Goal: Task Accomplishment & Management: Use online tool/utility

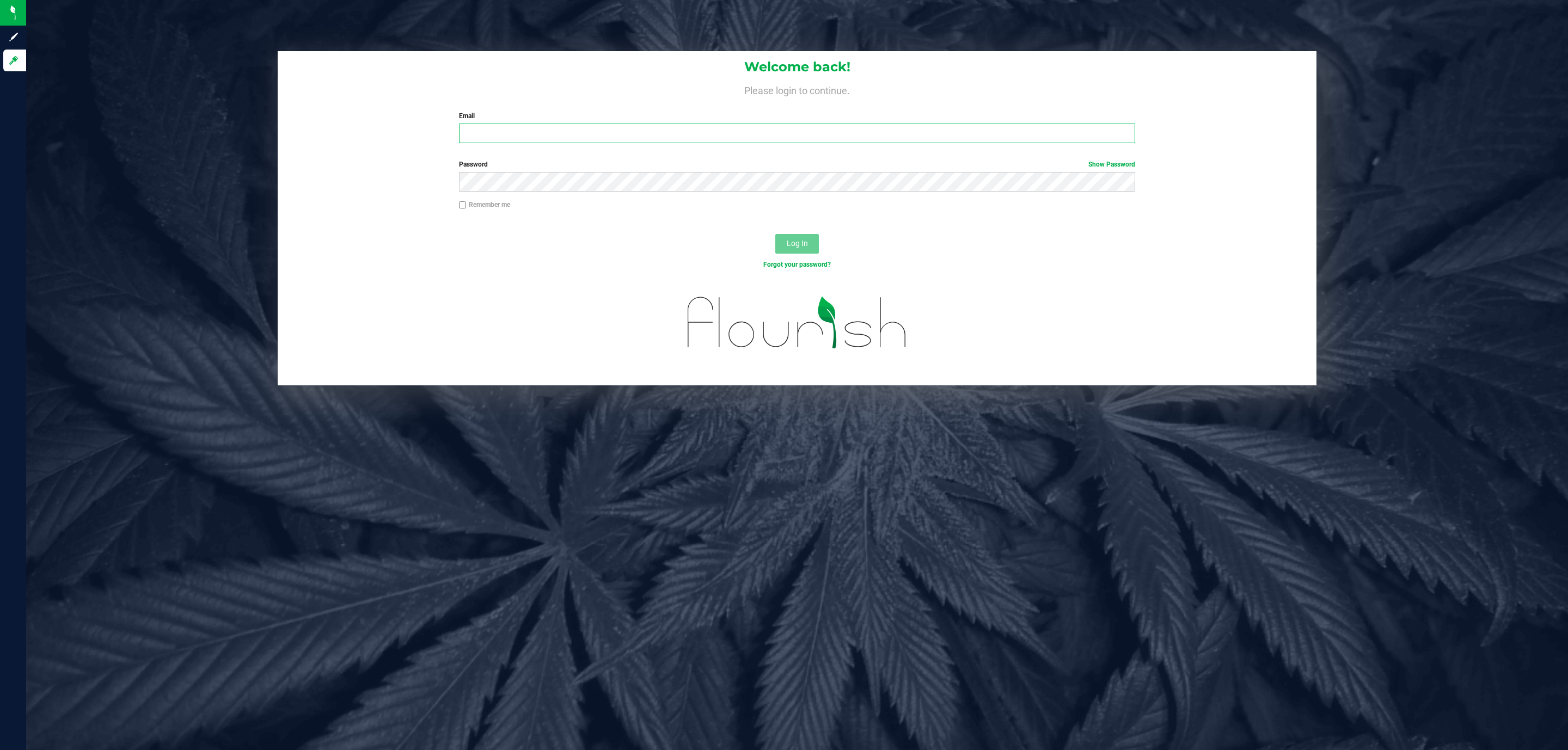
click at [474, 139] on input "Email" at bounding box center [797, 133] width 676 height 19
type input "[EMAIL_ADDRESS][DOMAIN_NAME]"
click at [775, 235] on button "Log In" at bounding box center [796, 244] width 43 height 19
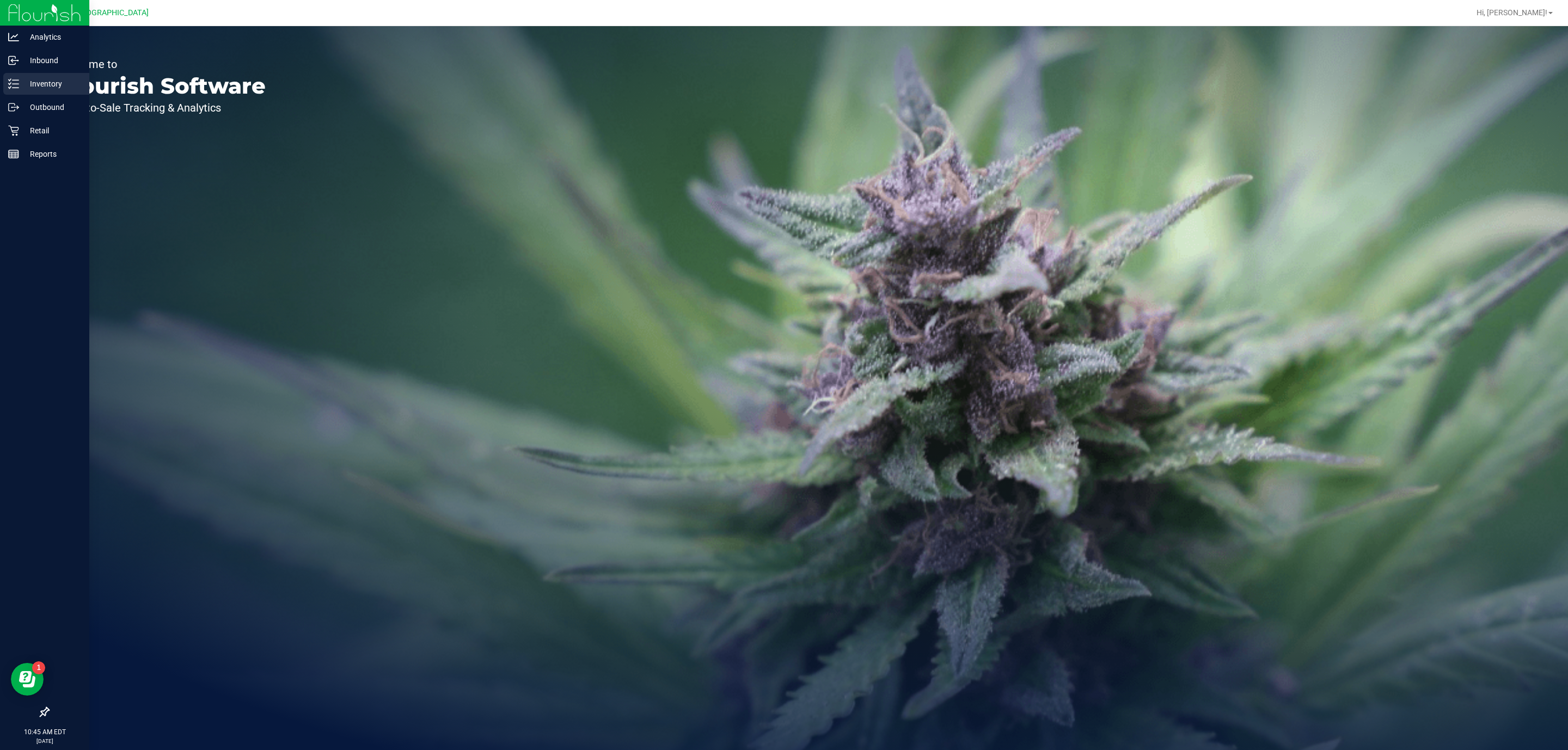
click at [31, 83] on p "Inventory" at bounding box center [52, 84] width 66 height 14
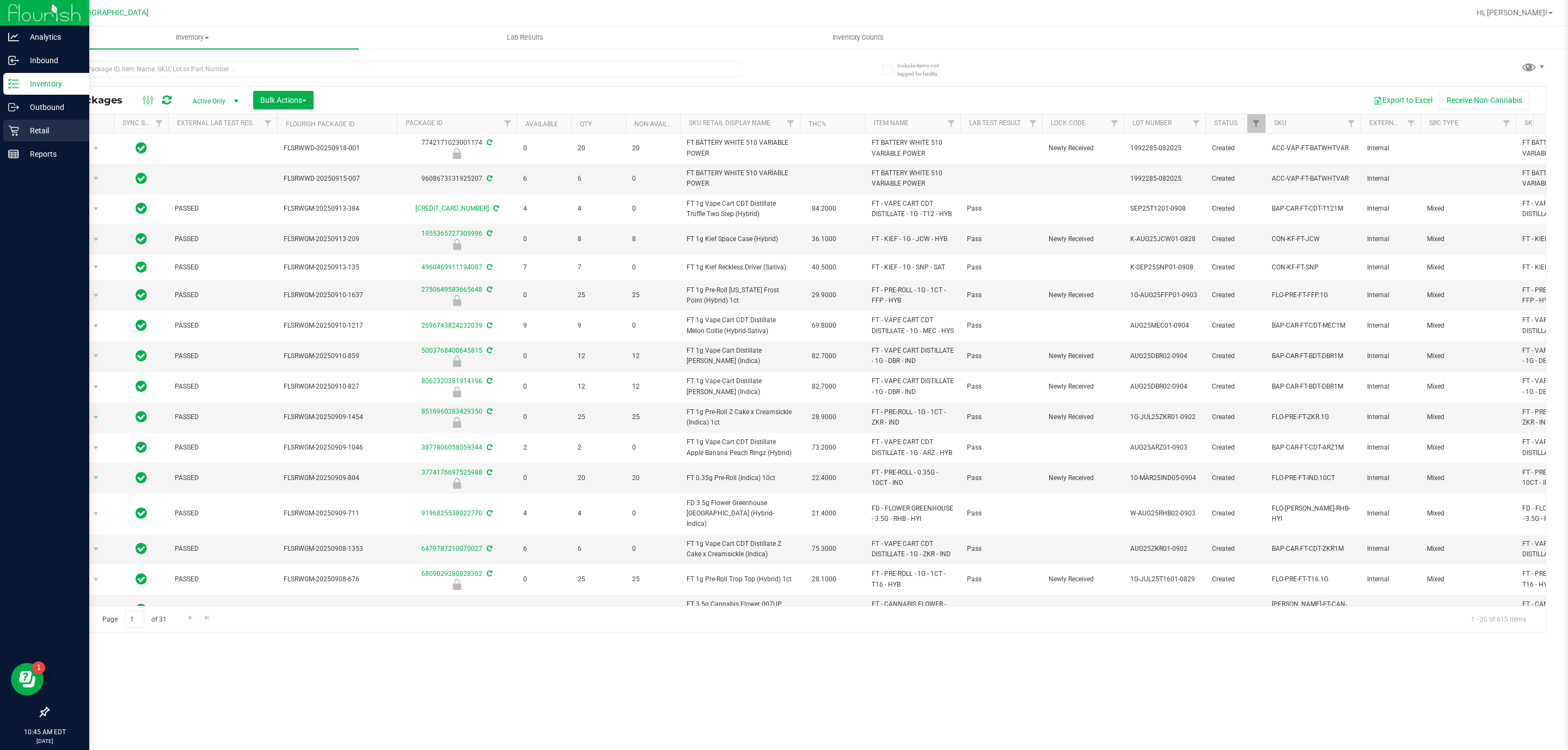
click at [23, 126] on p "Retail" at bounding box center [52, 131] width 66 height 14
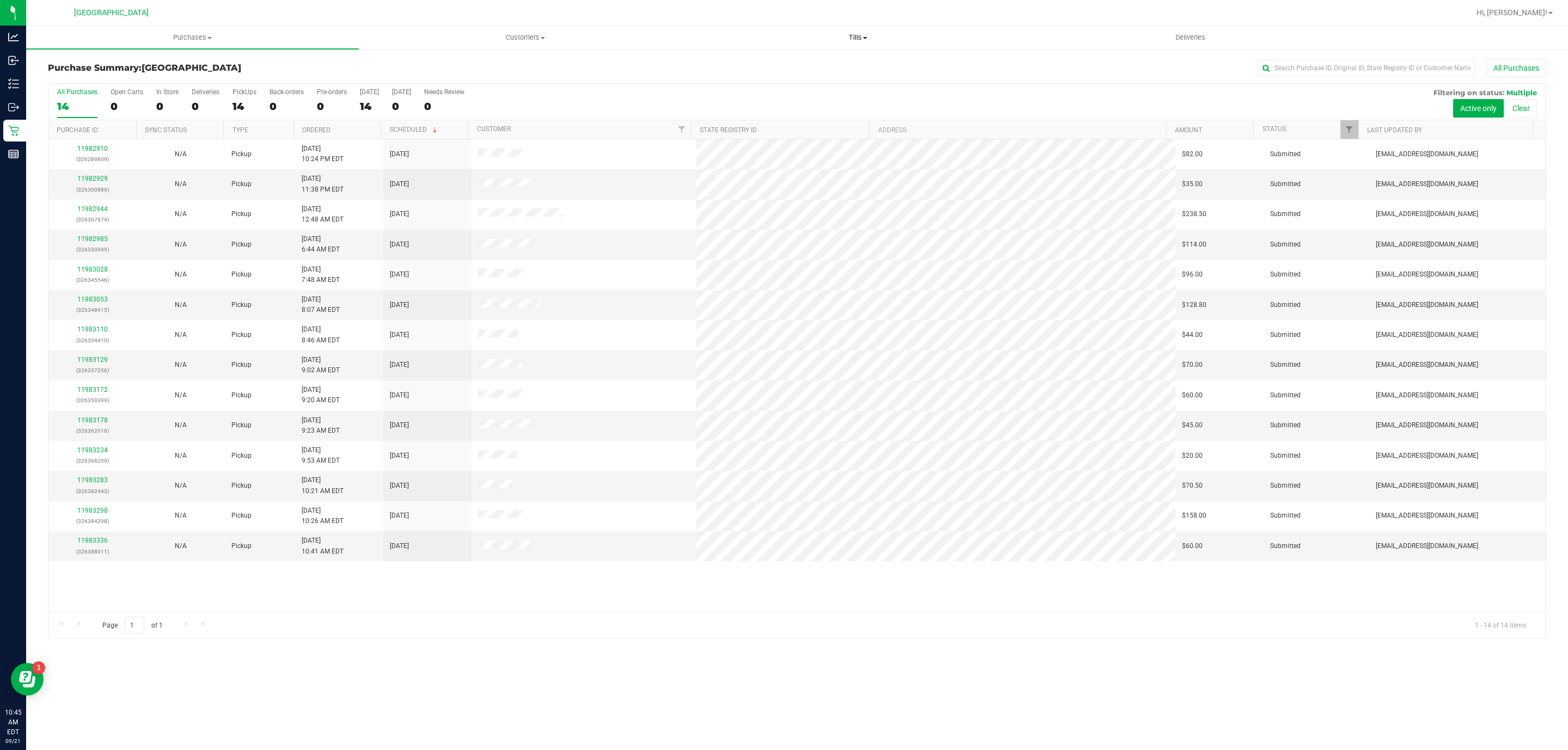
click at [855, 41] on span "Tills" at bounding box center [858, 38] width 332 height 10
click at [822, 64] on li "Manage tills" at bounding box center [857, 66] width 333 height 14
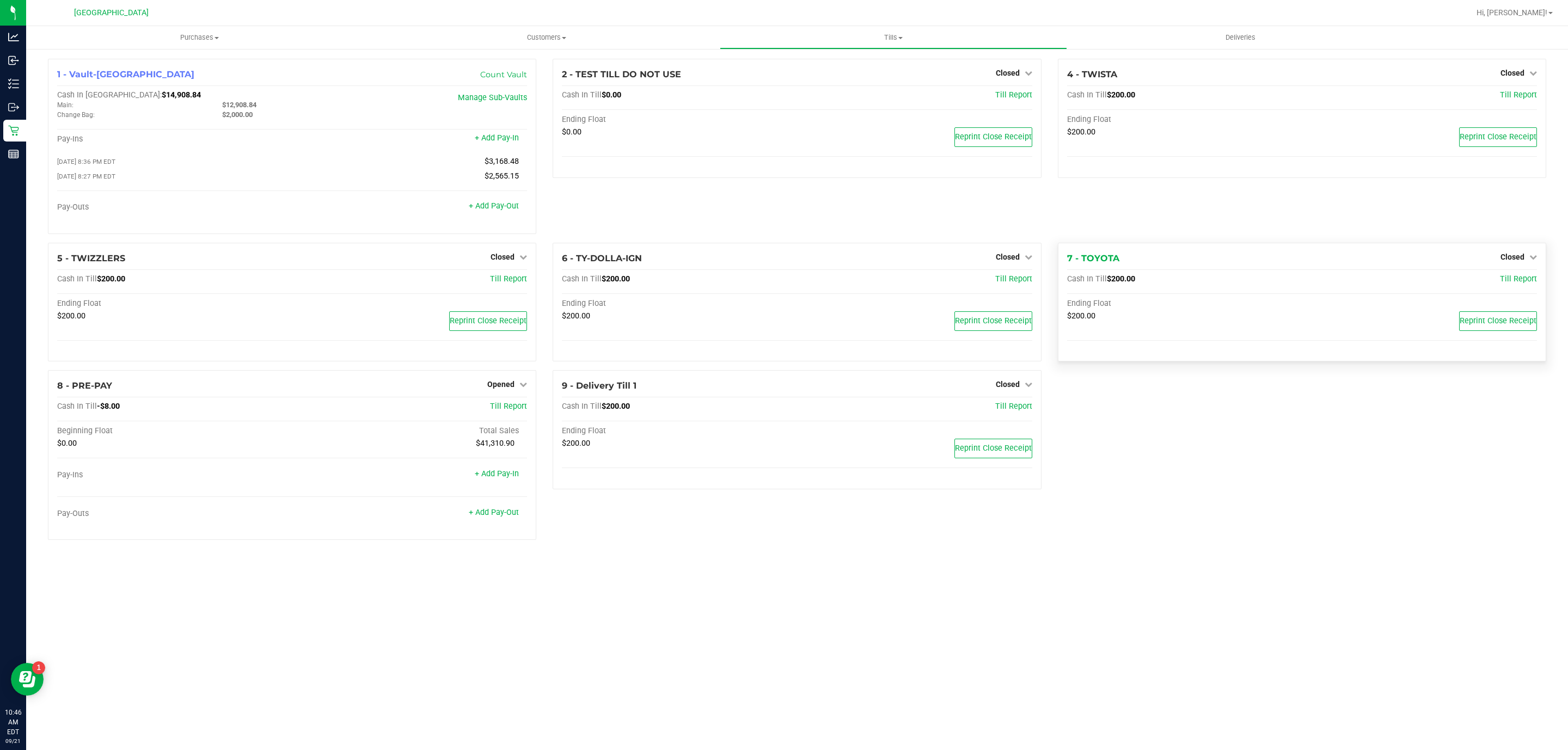
click at [1524, 264] on div "Closed" at bounding box center [1519, 258] width 37 height 14
click at [1522, 258] on span "Closed" at bounding box center [1512, 257] width 24 height 9
click at [1511, 283] on link "Open Till" at bounding box center [1512, 279] width 29 height 9
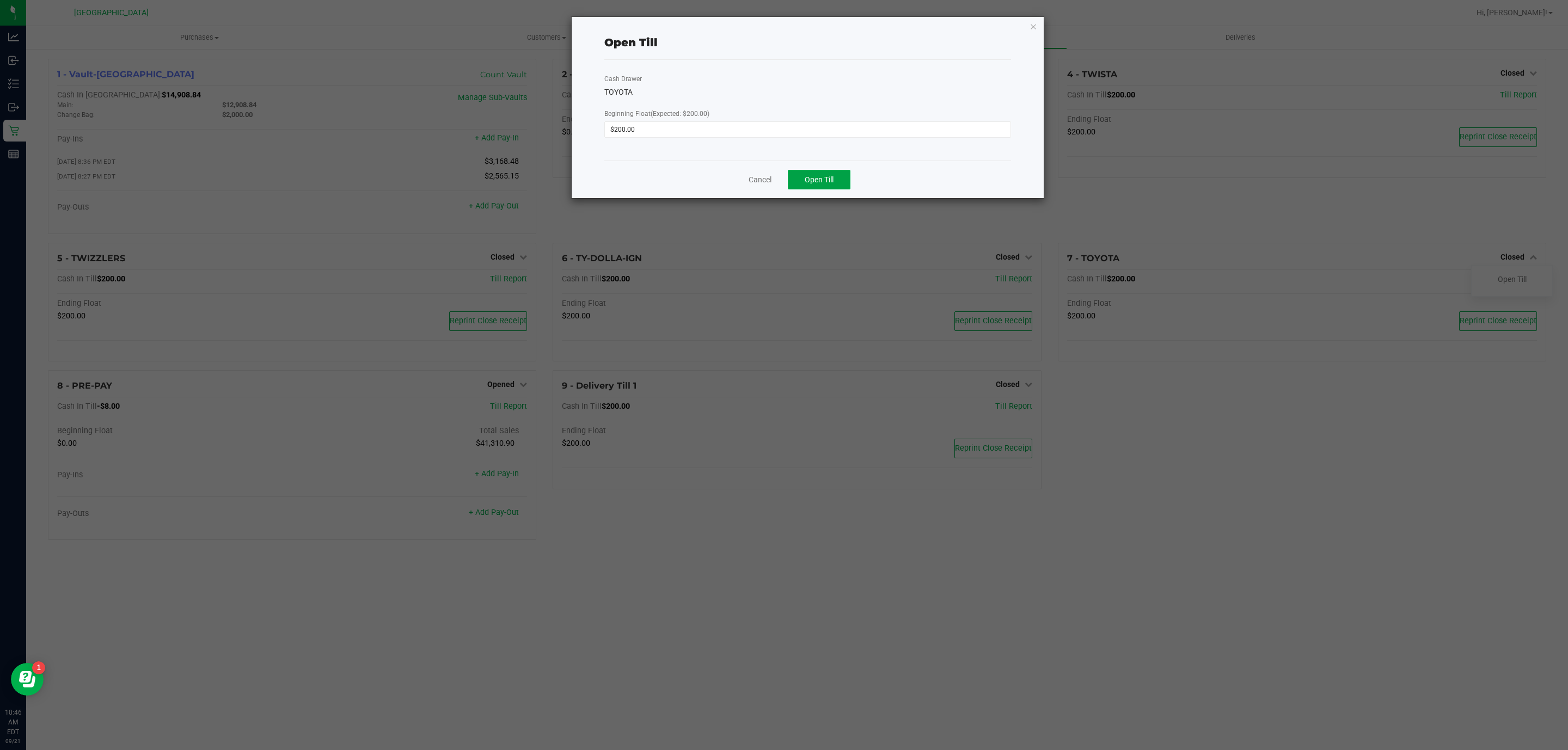
click at [800, 178] on button "Open Till" at bounding box center [818, 180] width 63 height 19
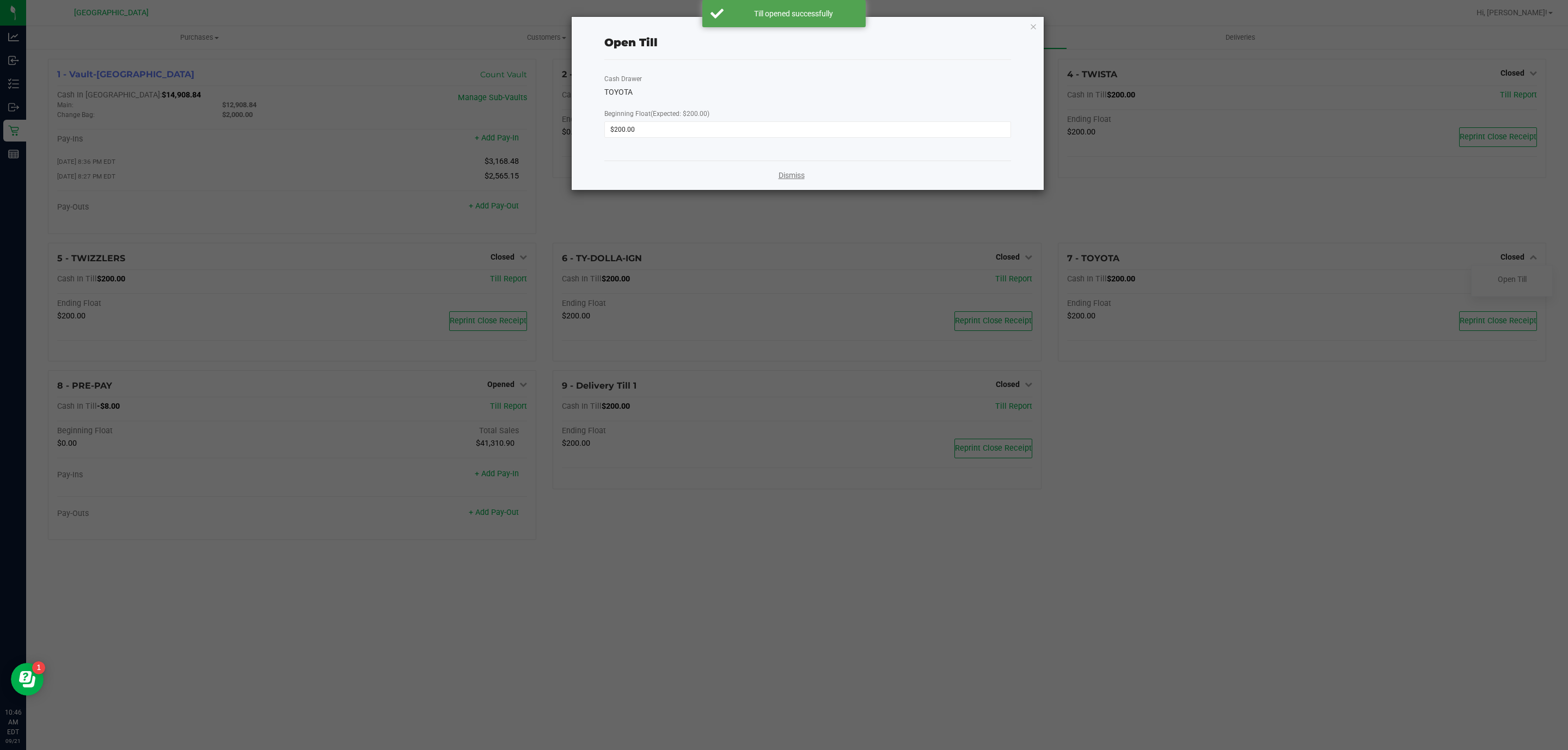
click at [804, 177] on link "Dismiss" at bounding box center [791, 176] width 26 height 12
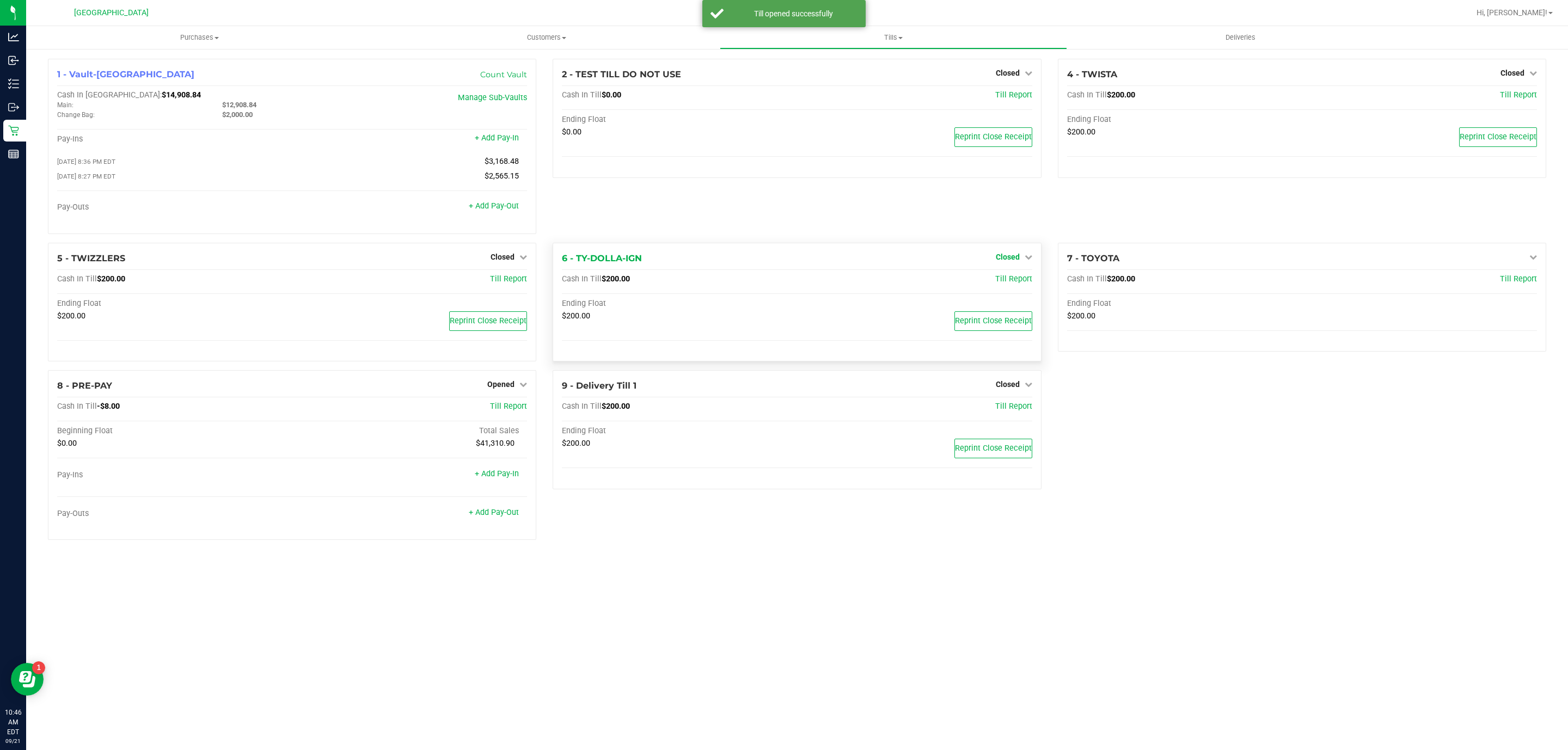
click at [997, 258] on span "Closed" at bounding box center [1007, 257] width 24 height 9
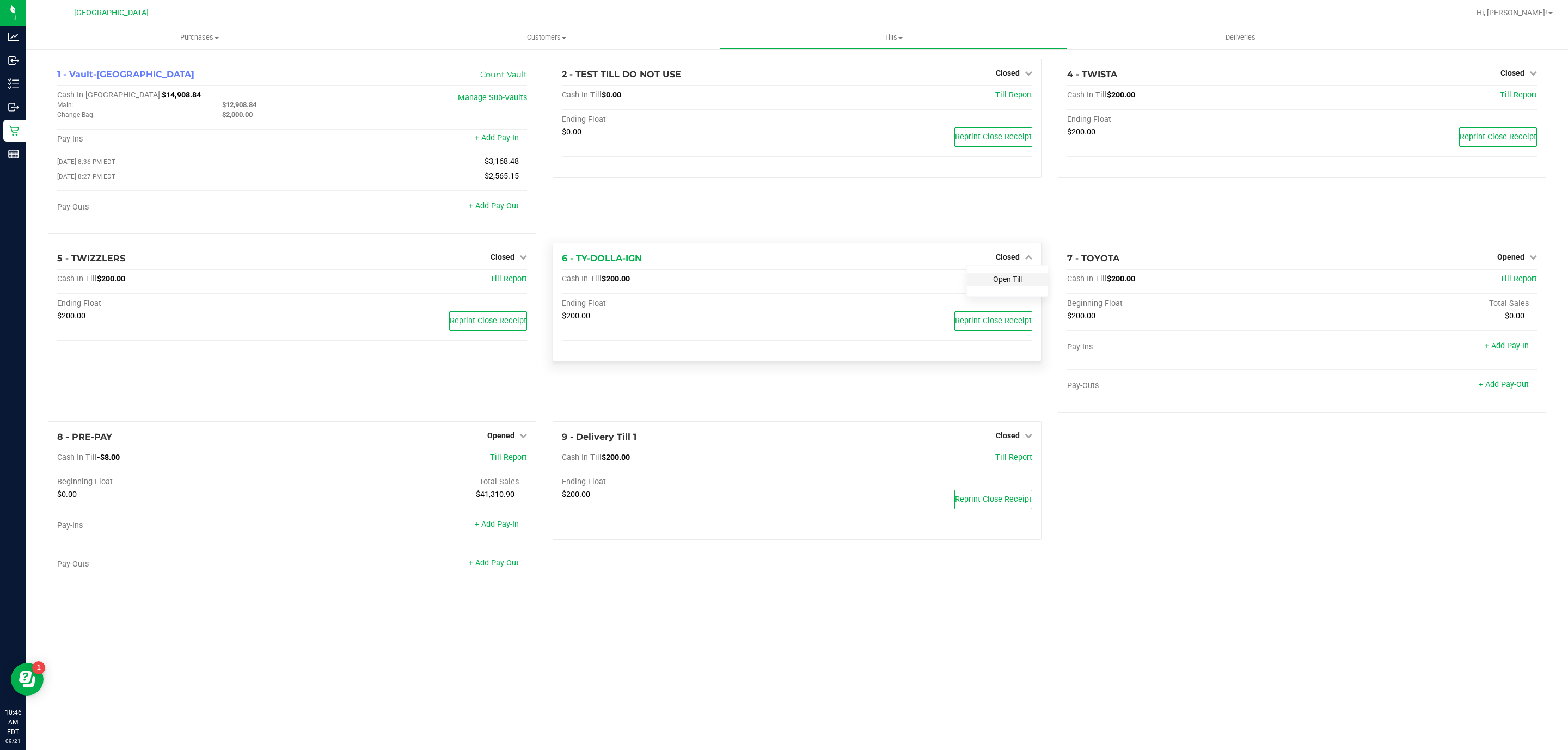
click at [1013, 280] on link "Open Till" at bounding box center [1007, 279] width 29 height 9
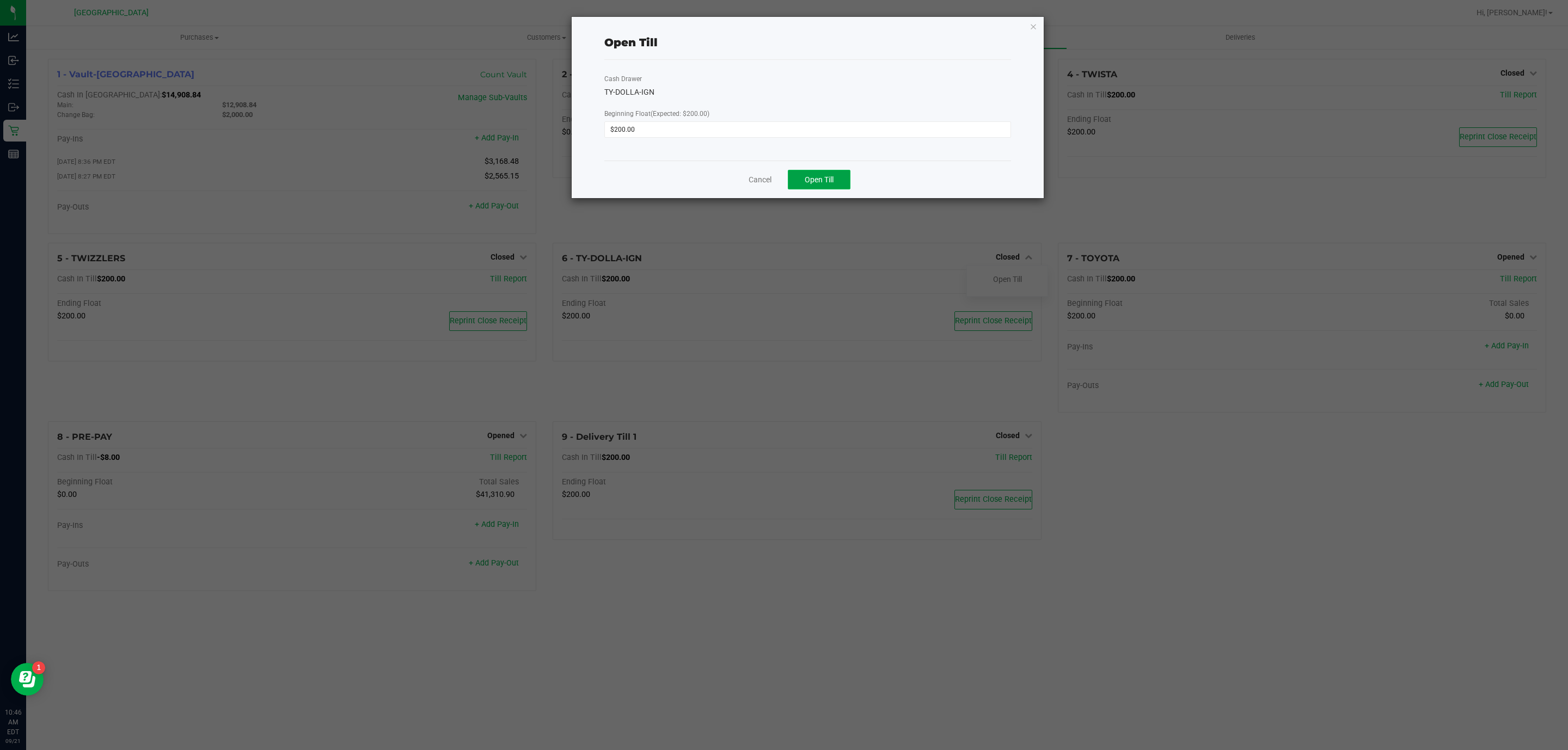
click at [828, 171] on button "Open Till" at bounding box center [818, 180] width 63 height 19
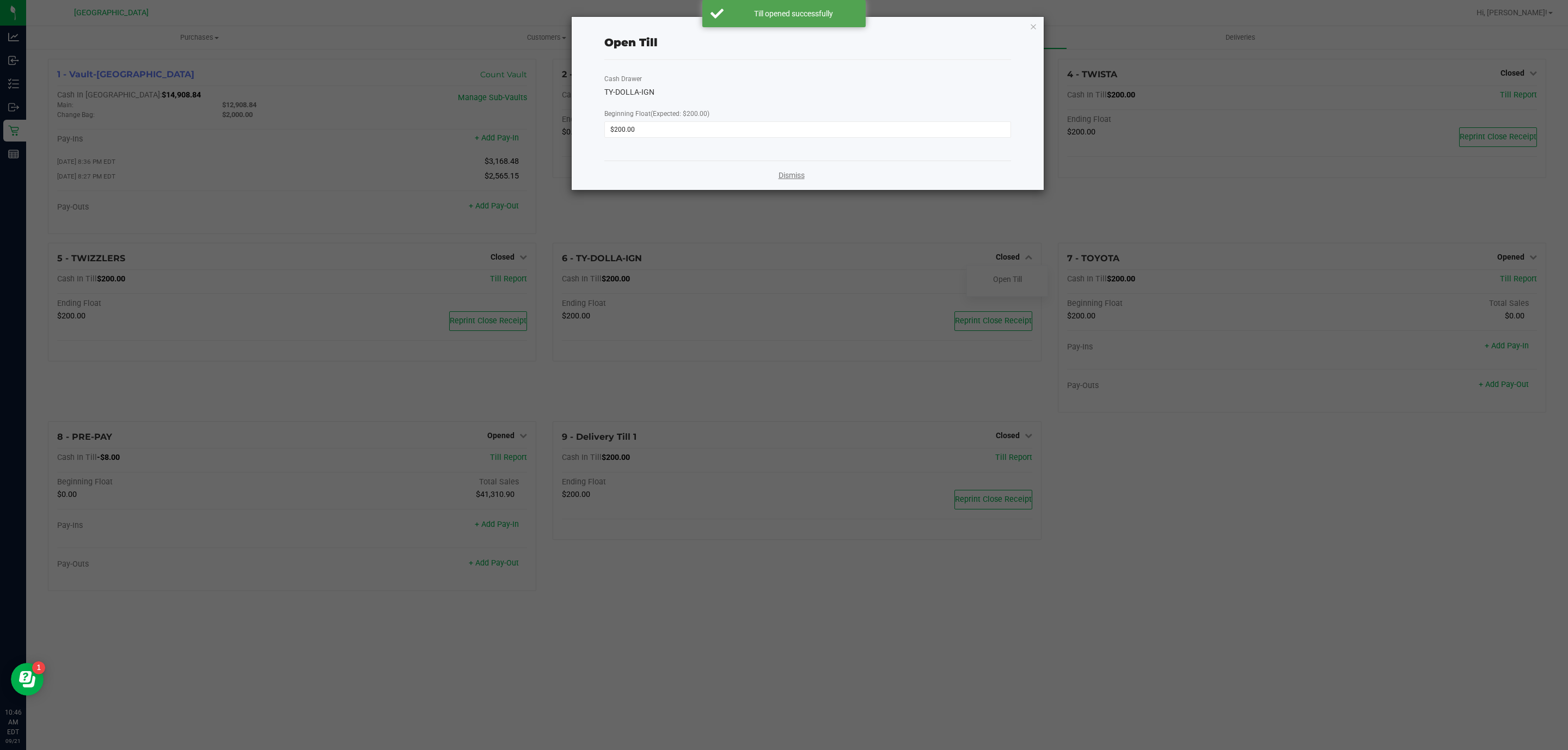
click at [802, 173] on link "Dismiss" at bounding box center [791, 176] width 26 height 12
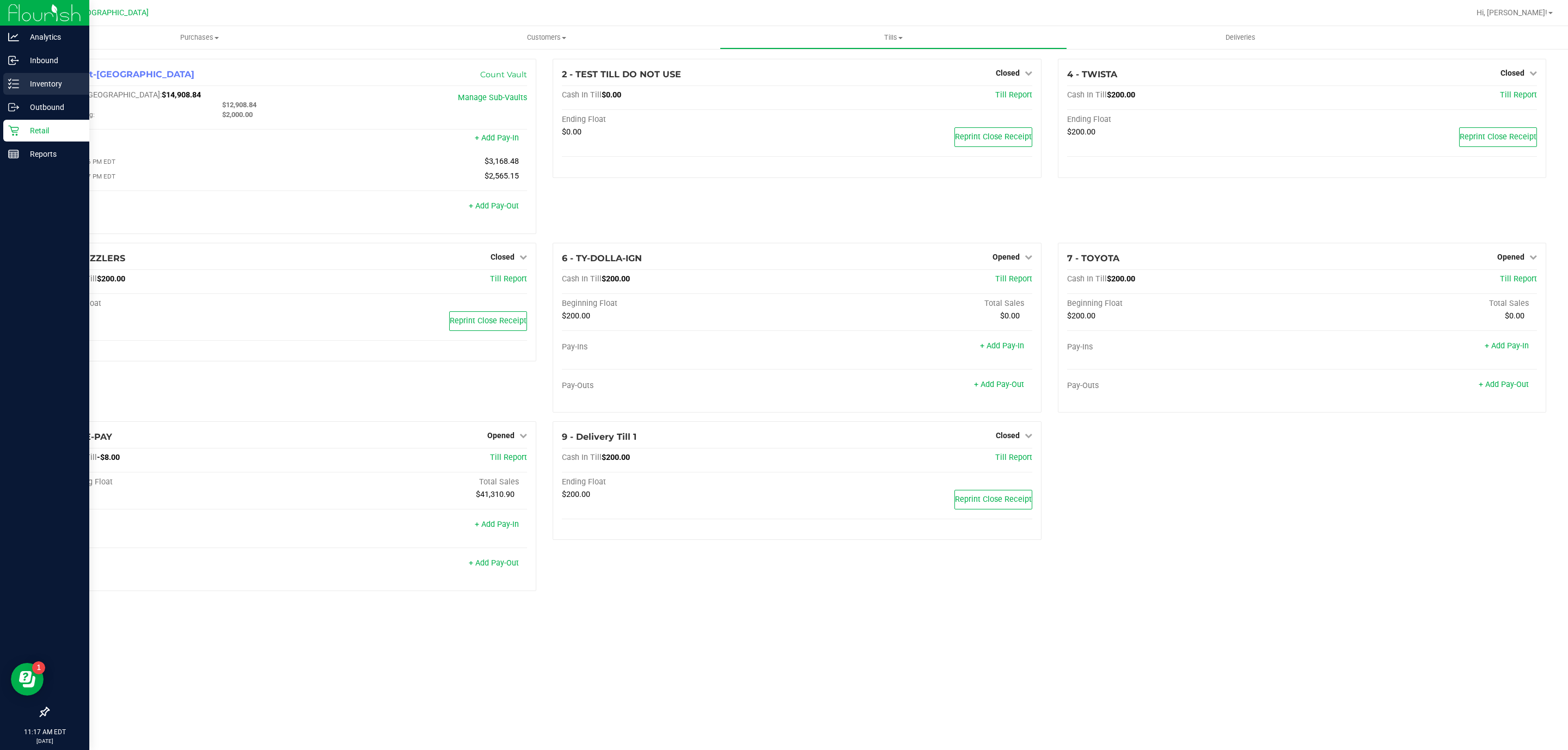
click at [21, 82] on p "Inventory" at bounding box center [52, 84] width 66 height 14
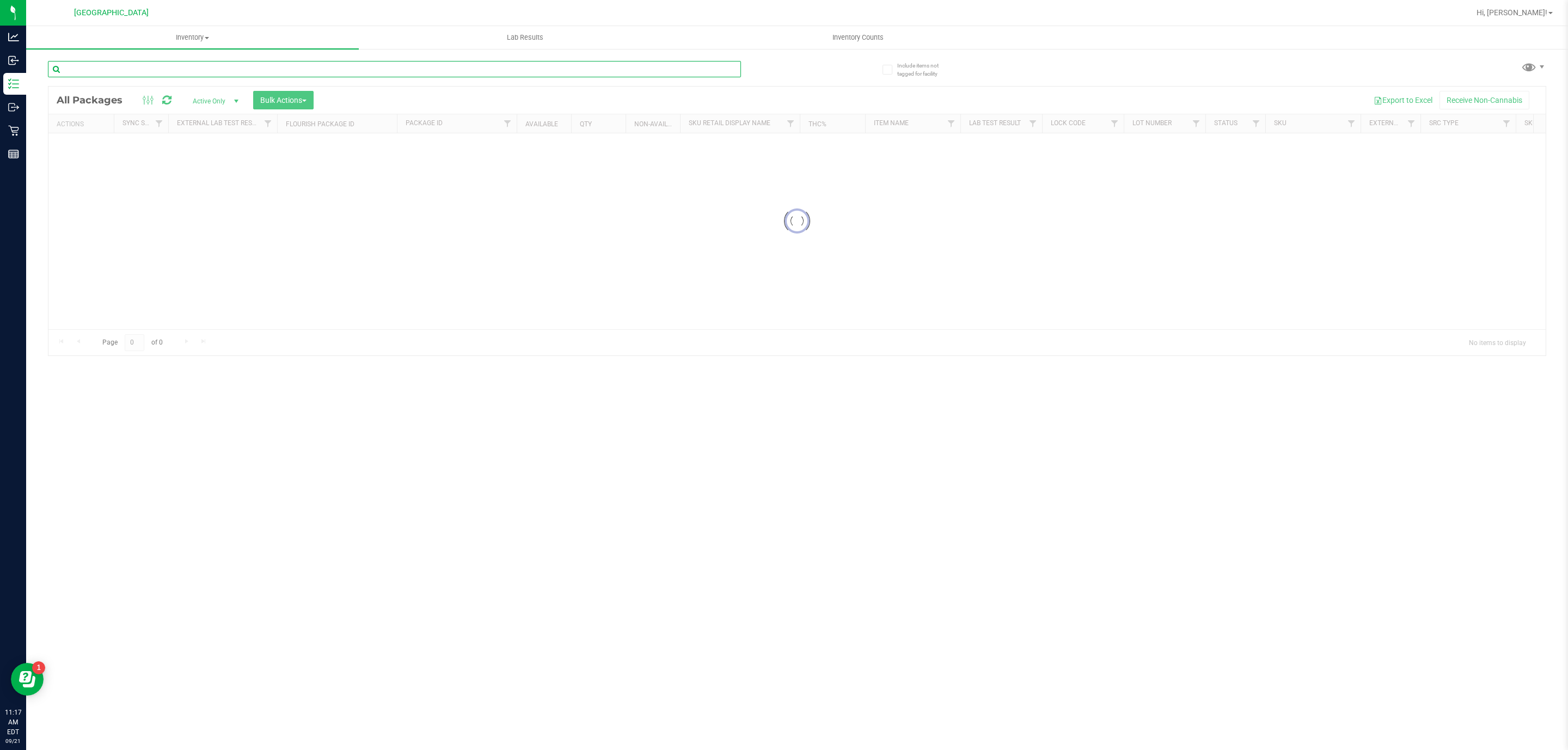
click at [177, 63] on input "text" at bounding box center [395, 69] width 693 height 16
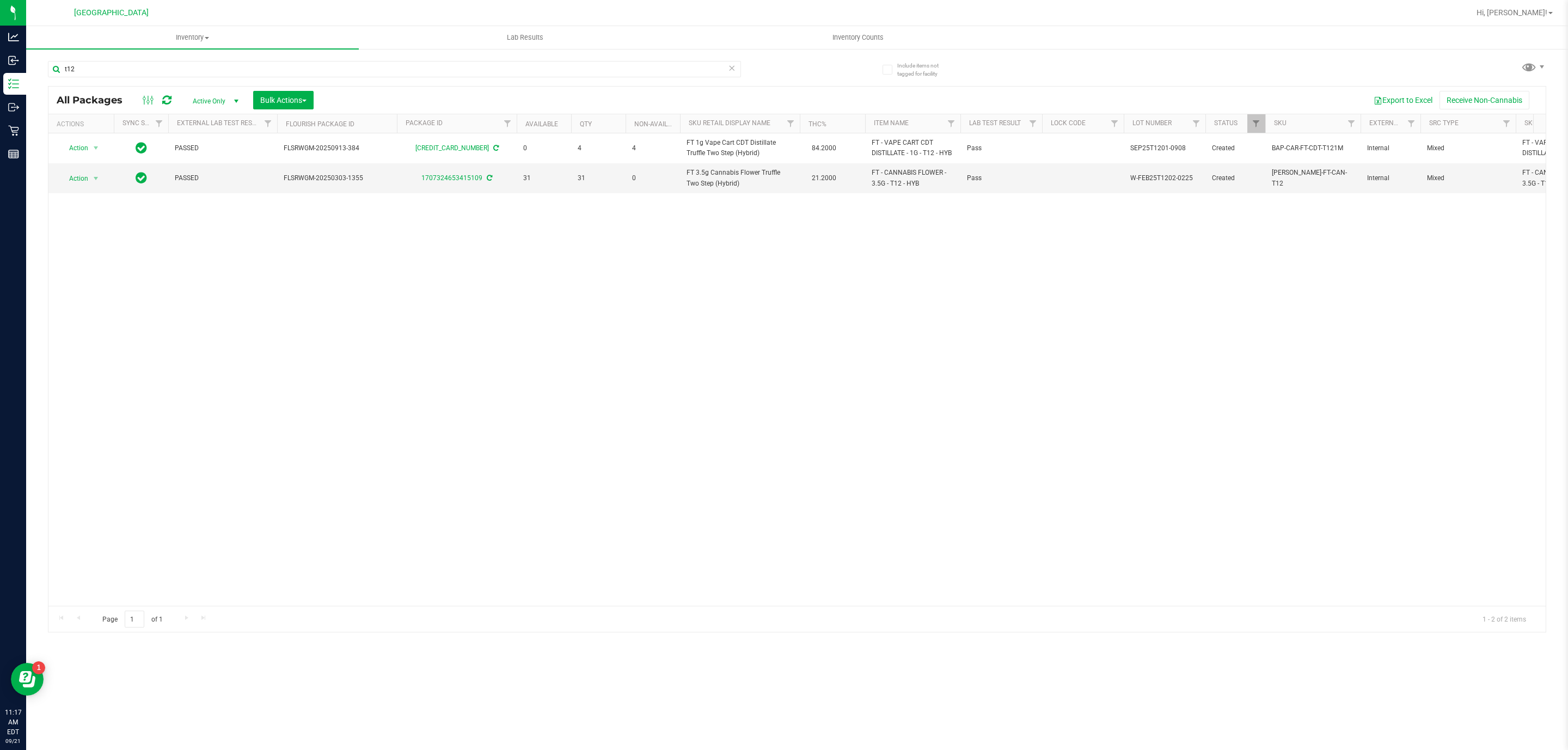
click at [597, 248] on div "Action Action Adjust qty Create package Edit attributes Global inventory Locate…" at bounding box center [796, 370] width 1497 height 473
click at [525, 70] on input "t12" at bounding box center [395, 69] width 693 height 16
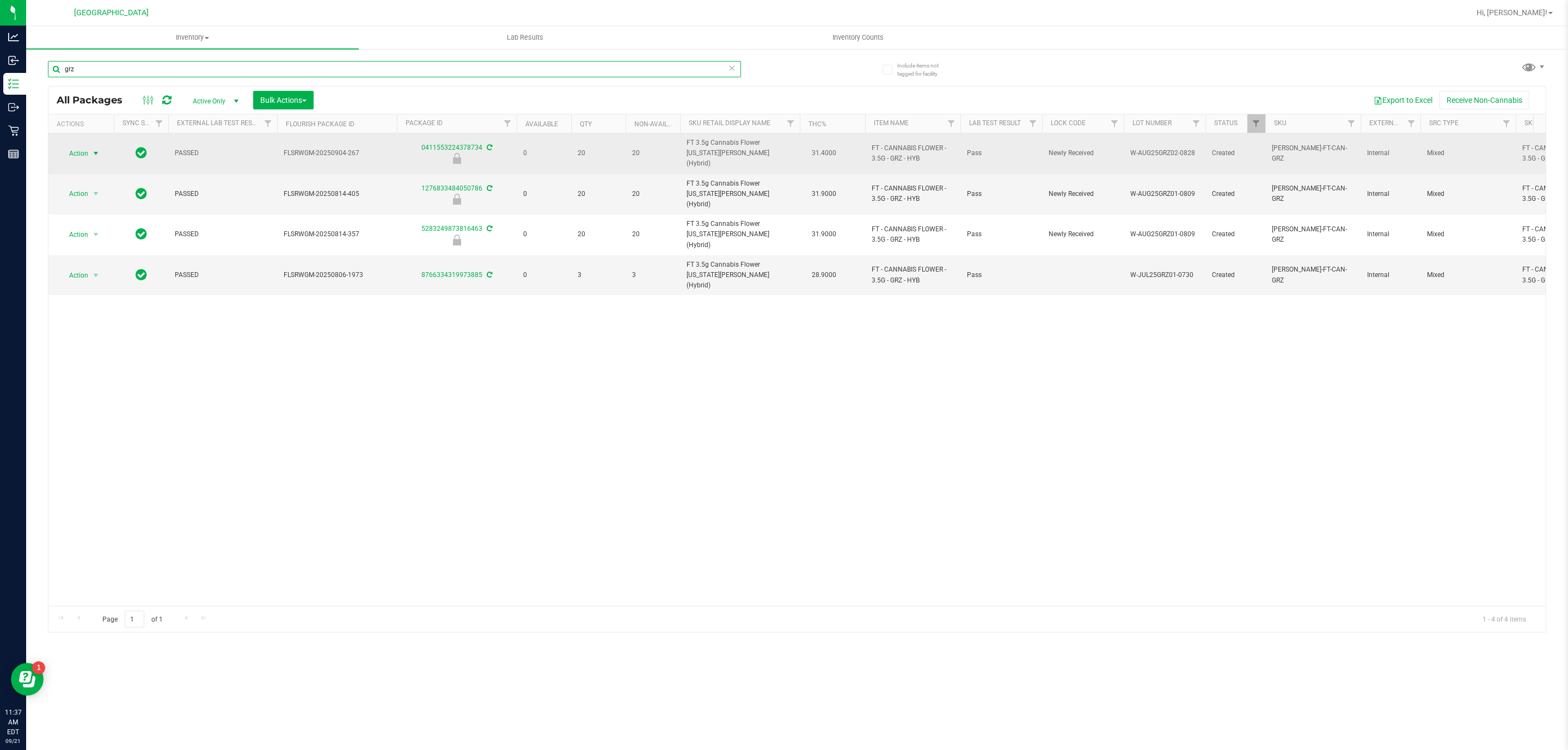
type input "grz"
click at [90, 146] on span "select" at bounding box center [96, 153] width 14 height 15
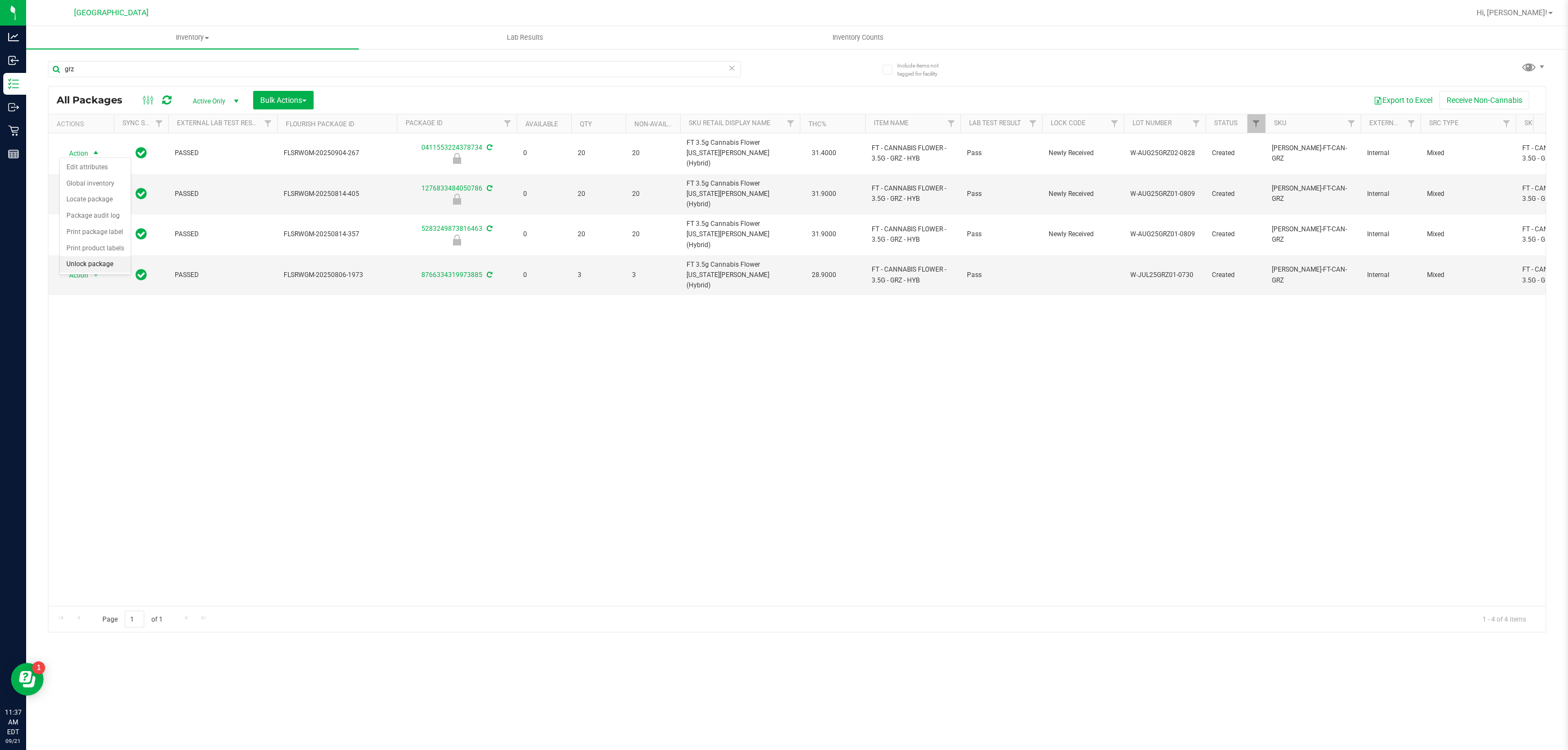
click at [90, 265] on li "Unlock package" at bounding box center [95, 264] width 70 height 16
